Goal: Information Seeking & Learning: Find specific fact

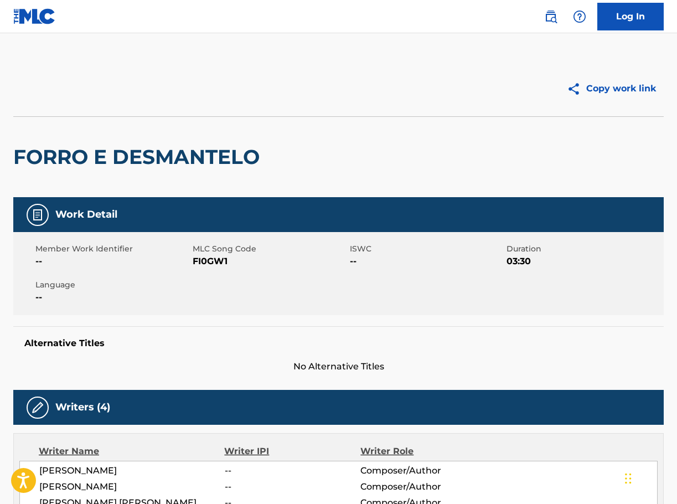
click at [553, 25] on link at bounding box center [551, 17] width 22 height 22
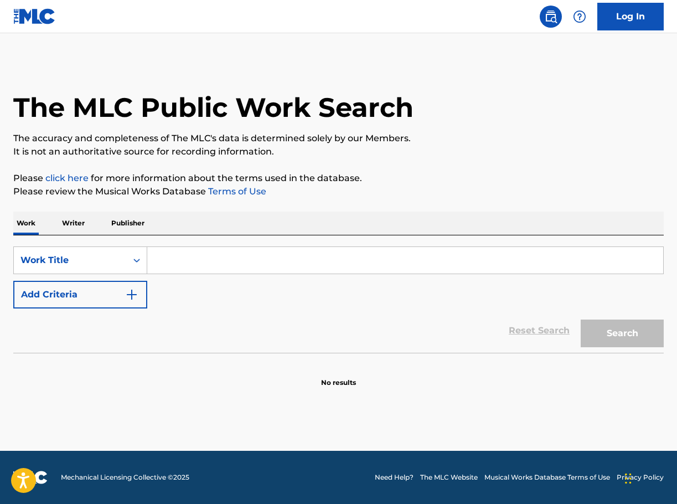
click at [230, 264] on input "Search Form" at bounding box center [405, 260] width 516 height 27
paste input "TBH"
type input "TBH"
drag, startPoint x: 89, startPoint y: 299, endPoint x: 141, endPoint y: 270, distance: 59.5
click at [92, 298] on button "Add Criteria" at bounding box center [80, 295] width 134 height 28
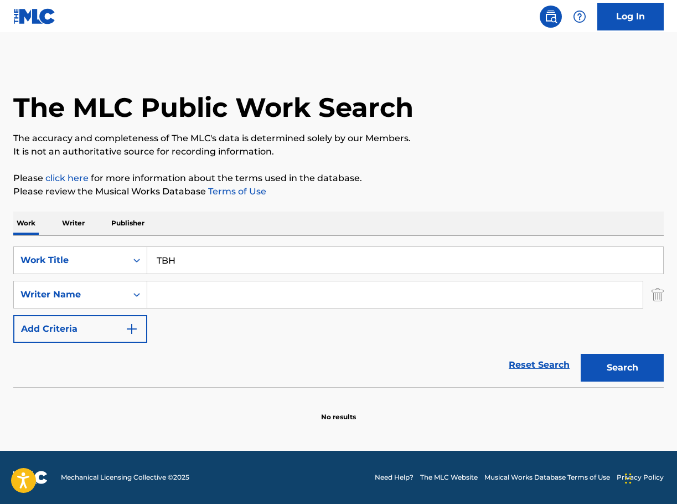
click at [230, 292] on input "Search Form" at bounding box center [395, 294] width 496 height 27
paste input "[PERSON_NAME]"
type input "[PERSON_NAME]"
click at [563, 367] on link "Reset Search" at bounding box center [539, 365] width 72 height 24
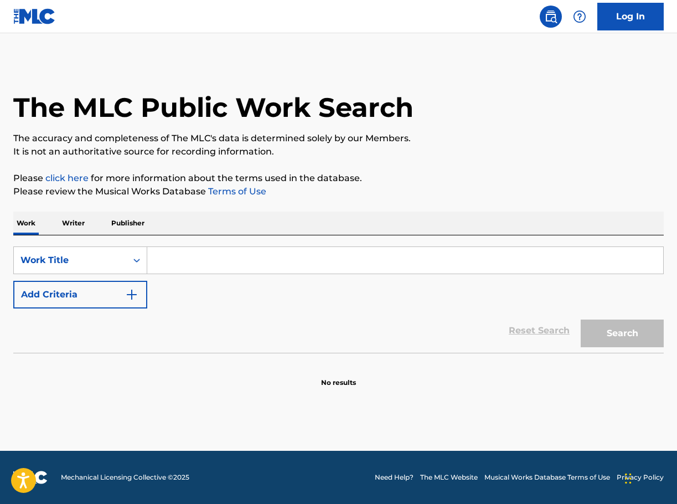
click at [213, 255] on input "Search Form" at bounding box center [405, 260] width 516 height 27
click at [112, 302] on button "Add Criteria" at bounding box center [80, 295] width 134 height 28
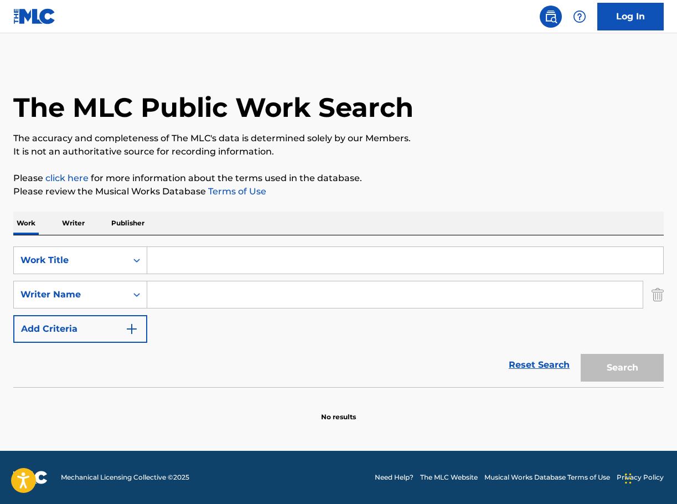
click at [202, 302] on input "Search Form" at bounding box center [395, 294] width 496 height 27
paste input "[PERSON_NAME]"
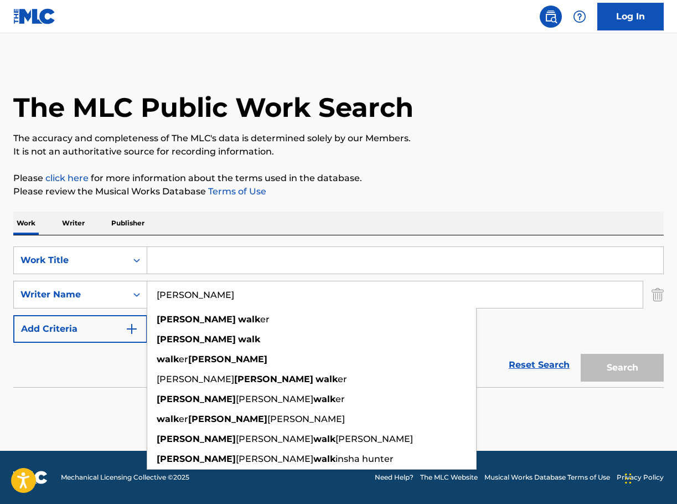
type input "[PERSON_NAME]"
click at [248, 246] on div "SearchWithCriteriae6b9e0d9-2d7a-4c30-aa90-a9cfa1608e66 Work Title SearchWithCri…" at bounding box center [338, 311] width 651 height 152
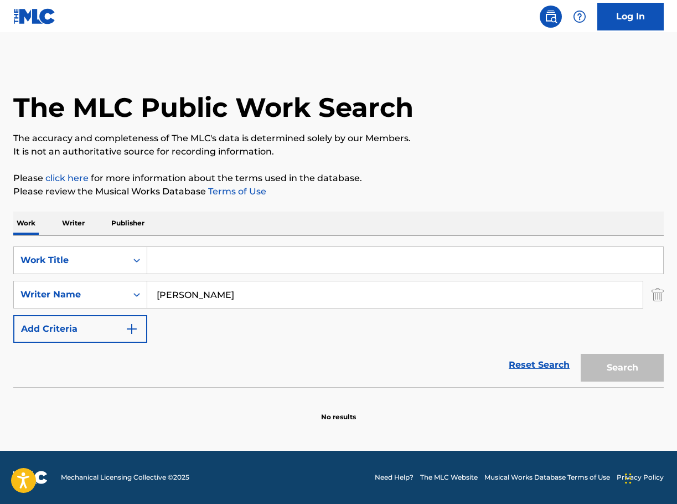
click at [243, 255] on input "Search Form" at bounding box center [405, 260] width 516 height 27
paste input "TBH"
type input "TBH"
click at [661, 366] on button "Search" at bounding box center [622, 368] width 83 height 28
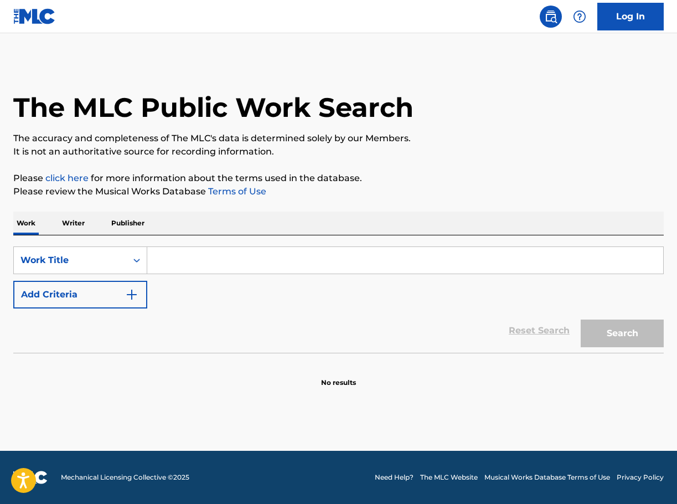
click at [211, 259] on input "Search Form" at bounding box center [405, 260] width 516 height 27
paste input "tbh"
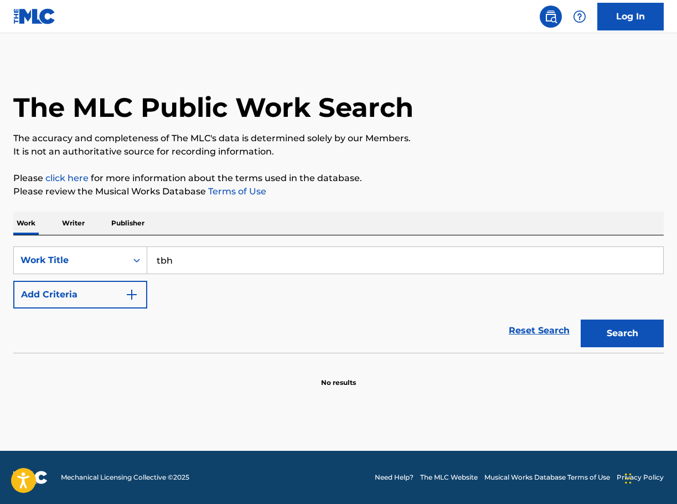
type input "tbh"
click at [132, 292] on img "Search Form" at bounding box center [131, 294] width 13 height 13
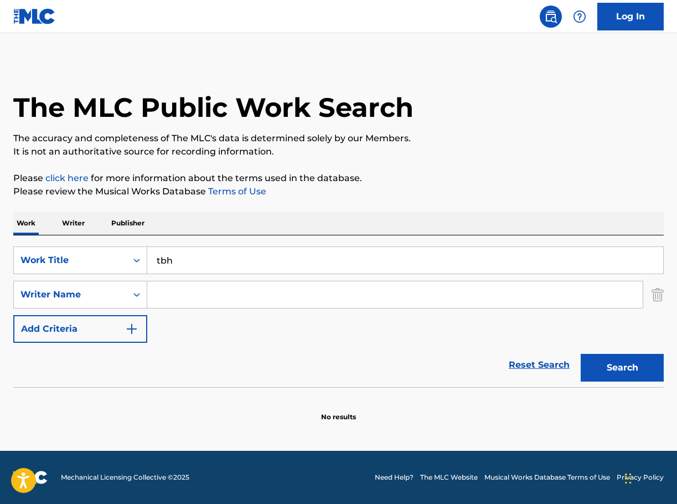
click at [178, 296] on input "Search Form" at bounding box center [395, 294] width 496 height 27
paste input "[PERSON_NAME]"
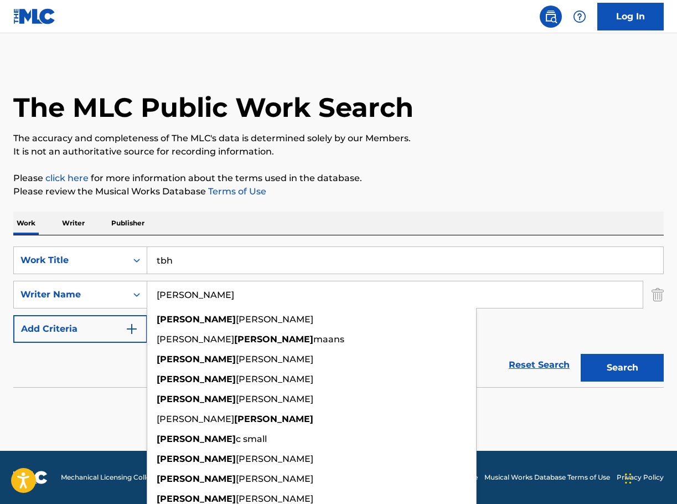
type input "[PERSON_NAME]"
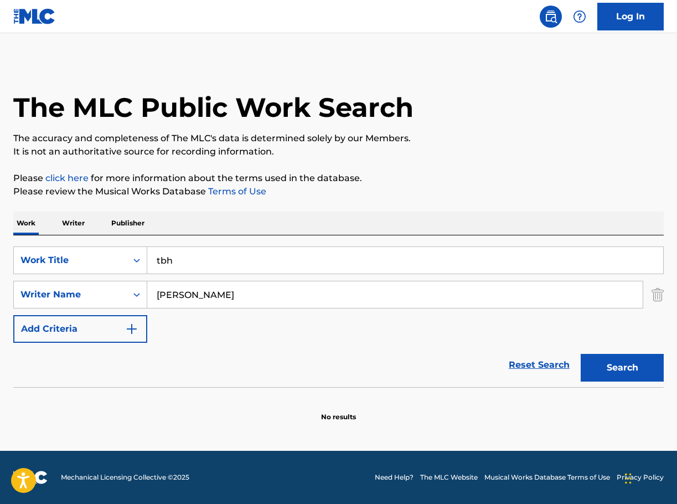
click at [628, 357] on button "Search" at bounding box center [622, 368] width 83 height 28
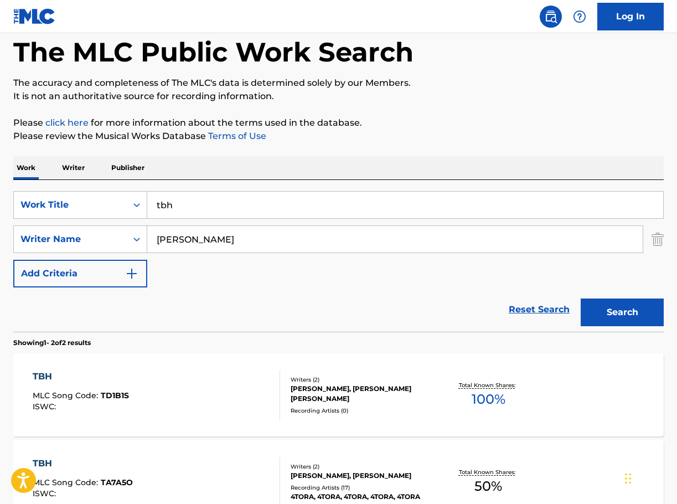
scroll to position [111, 0]
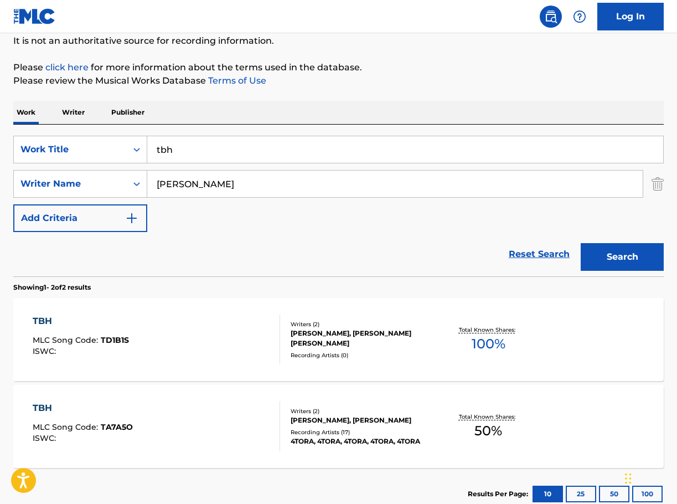
click at [376, 414] on div "Writers ( 2 )" at bounding box center [363, 411] width 144 height 8
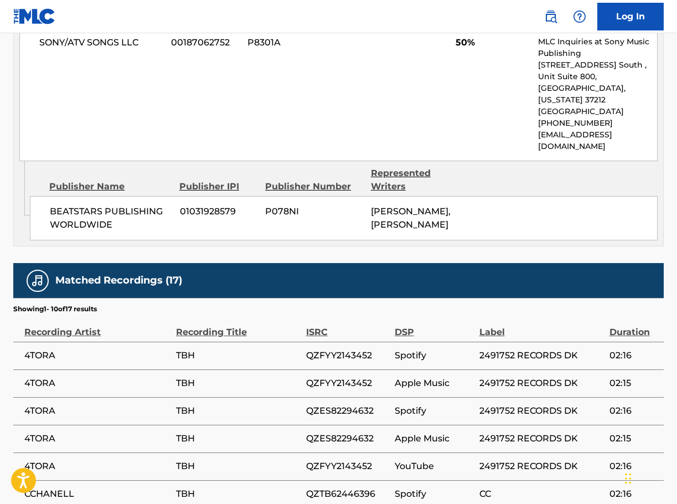
scroll to position [563, 0]
